Goal: Information Seeking & Learning: Learn about a topic

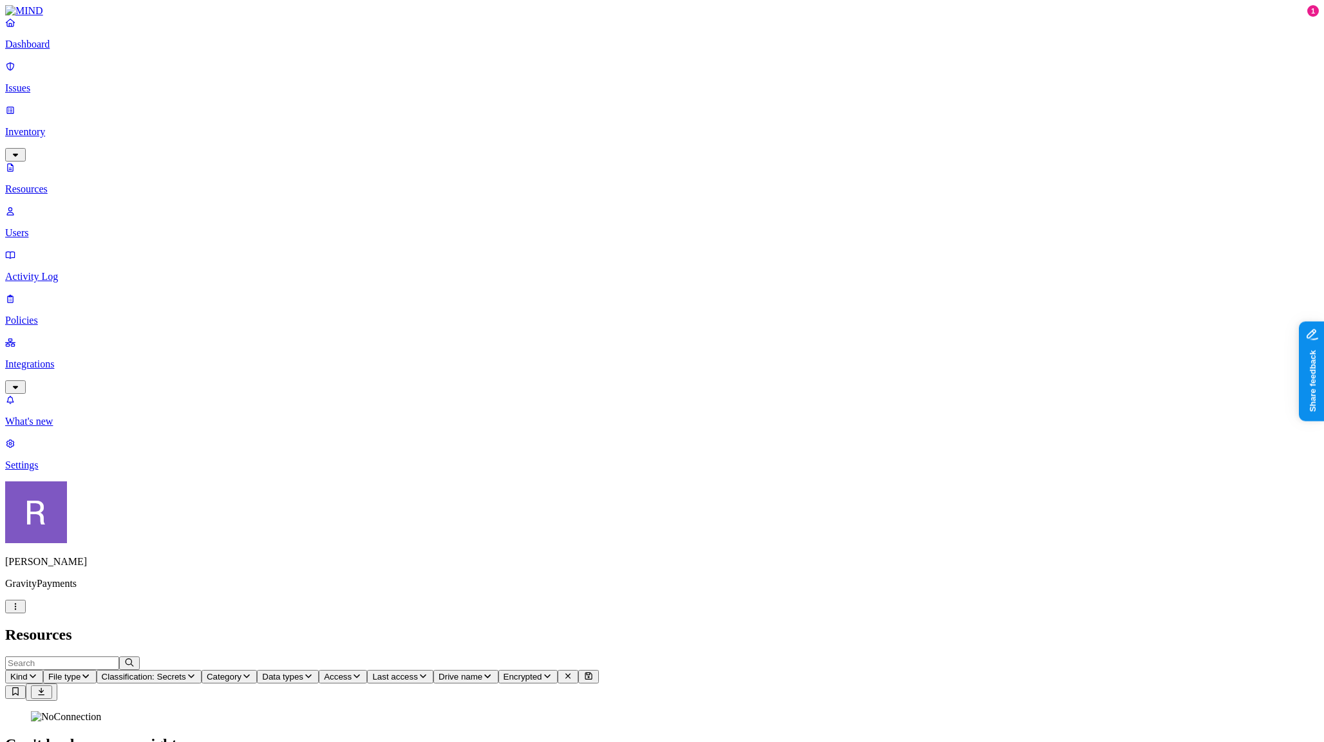
click at [75, 50] on p "Dashboard" at bounding box center [661, 45] width 1313 height 12
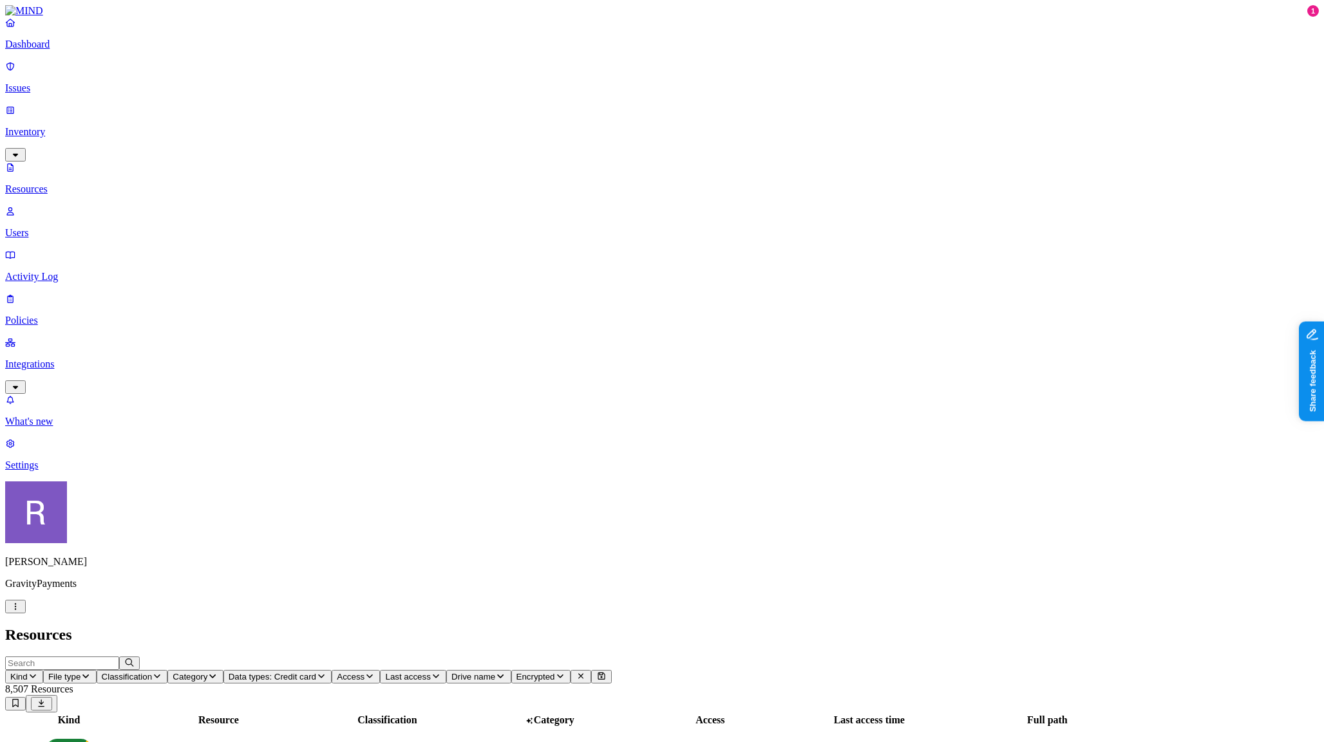
drag, startPoint x: 1120, startPoint y: 72, endPoint x: 1055, endPoint y: 78, distance: 64.6
click at [883, 726] on div at bounding box center [805, 726] width 156 height 0
drag, startPoint x: 1233, startPoint y: 70, endPoint x: 1277, endPoint y: 75, distance: 44.8
click at [1081, 714] on tr "Kind Resource Classification Category Access Last access time Full path" at bounding box center [543, 720] width 1075 height 13
